Goal: Task Accomplishment & Management: Manage account settings

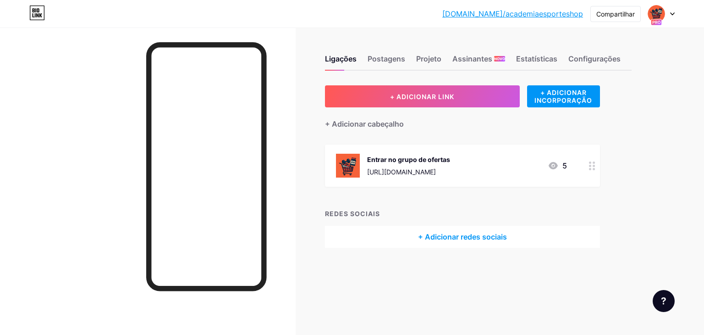
click at [561, 163] on div "5" at bounding box center [557, 165] width 19 height 11
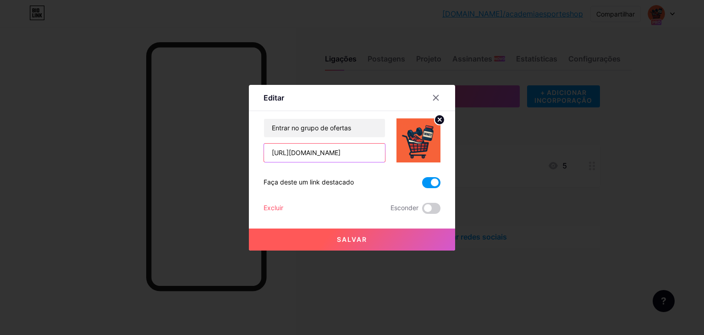
click at [344, 154] on input "[URL][DOMAIN_NAME]" at bounding box center [324, 152] width 121 height 18
paste input "[URL][DOMAIN_NAME]"
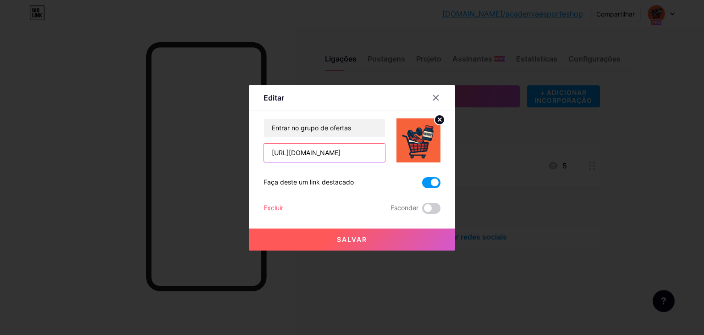
type input "[URL][DOMAIN_NAME]"
click at [357, 242] on font "Salvar" at bounding box center [352, 239] width 30 height 8
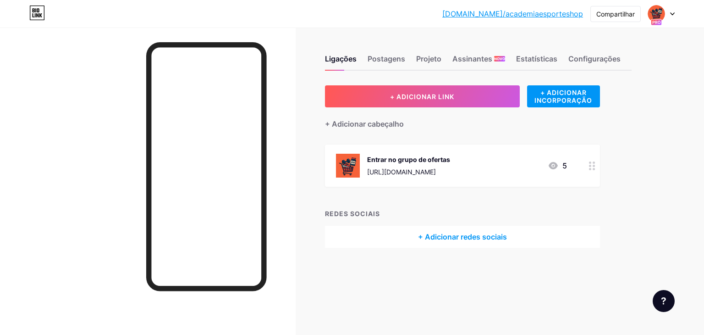
click at [436, 170] on font "[URL][DOMAIN_NAME]" at bounding box center [401, 172] width 69 height 8
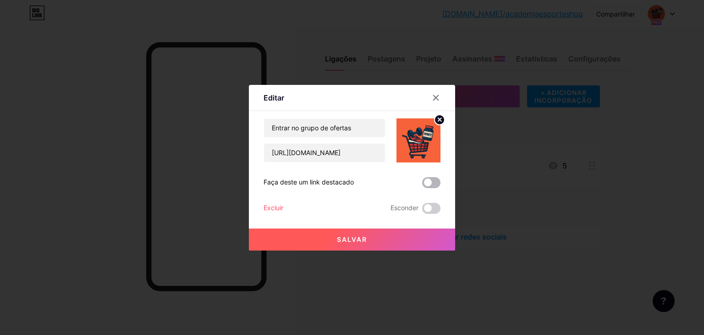
click at [427, 183] on span at bounding box center [431, 182] width 18 height 11
click at [422, 185] on input "checkbox" at bounding box center [422, 185] width 0 height 0
click at [349, 240] on font "Salvar" at bounding box center [352, 239] width 30 height 8
